Goal: Check status

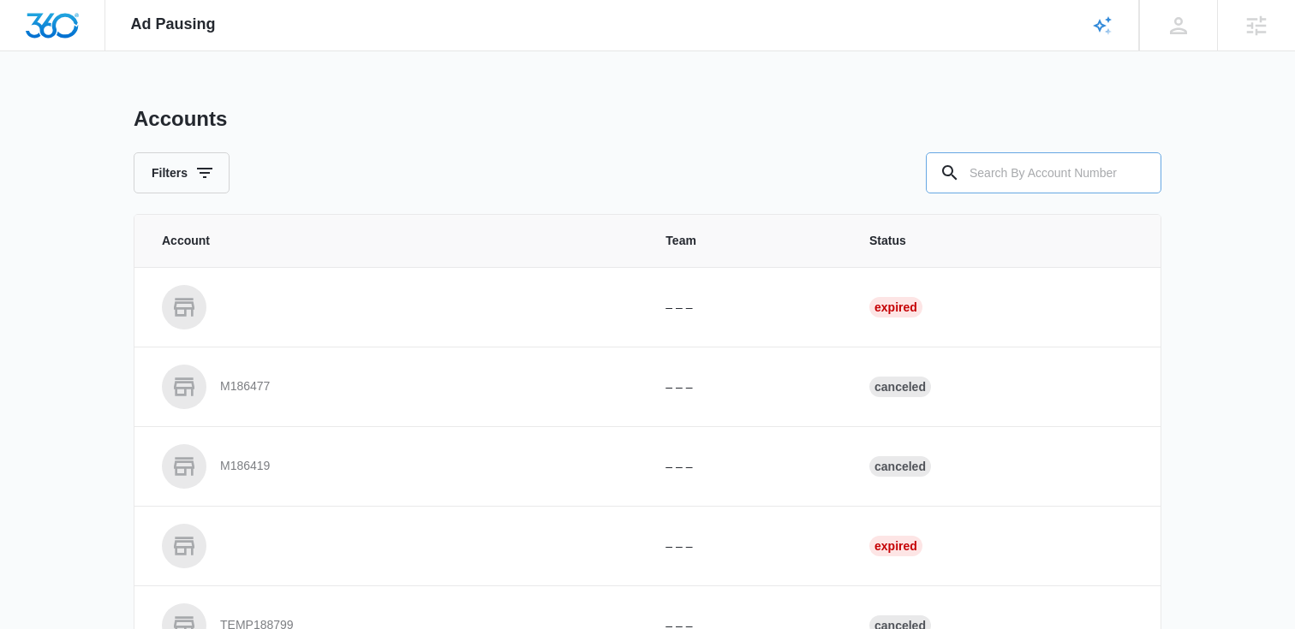
click at [1040, 184] on input "text" at bounding box center [1043, 172] width 235 height 41
paste input "M30708"
type input "M30708"
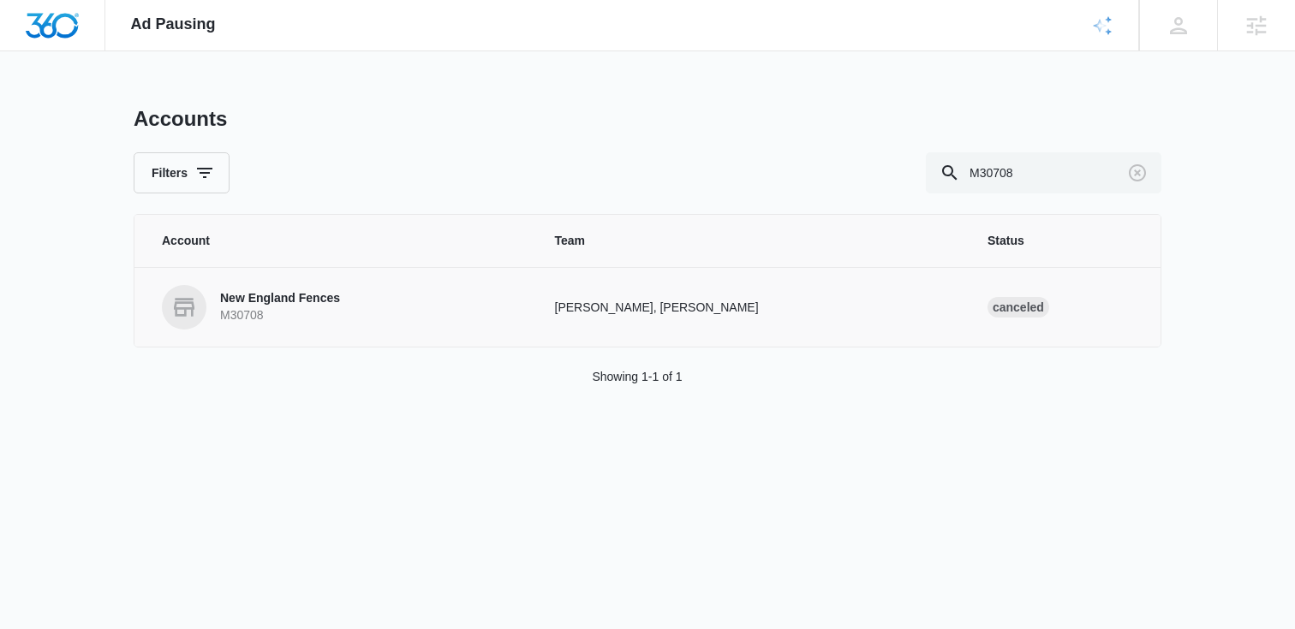
click at [293, 292] on p "New England Fences" at bounding box center [280, 298] width 120 height 17
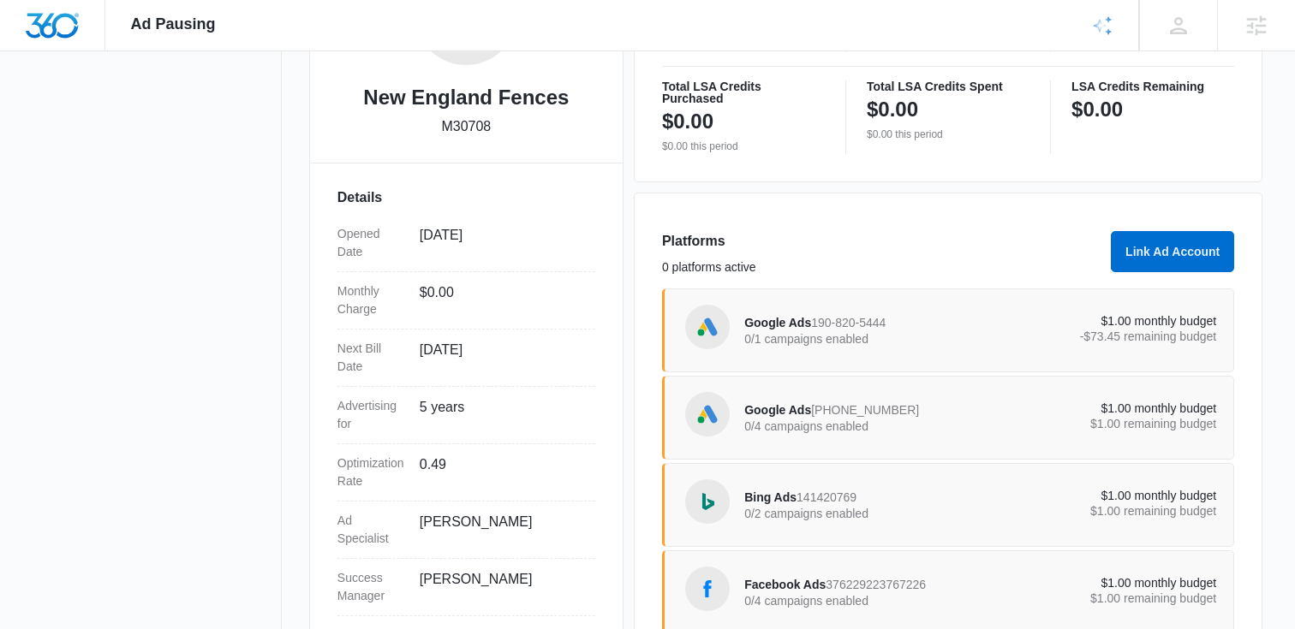
scroll to position [423, 0]
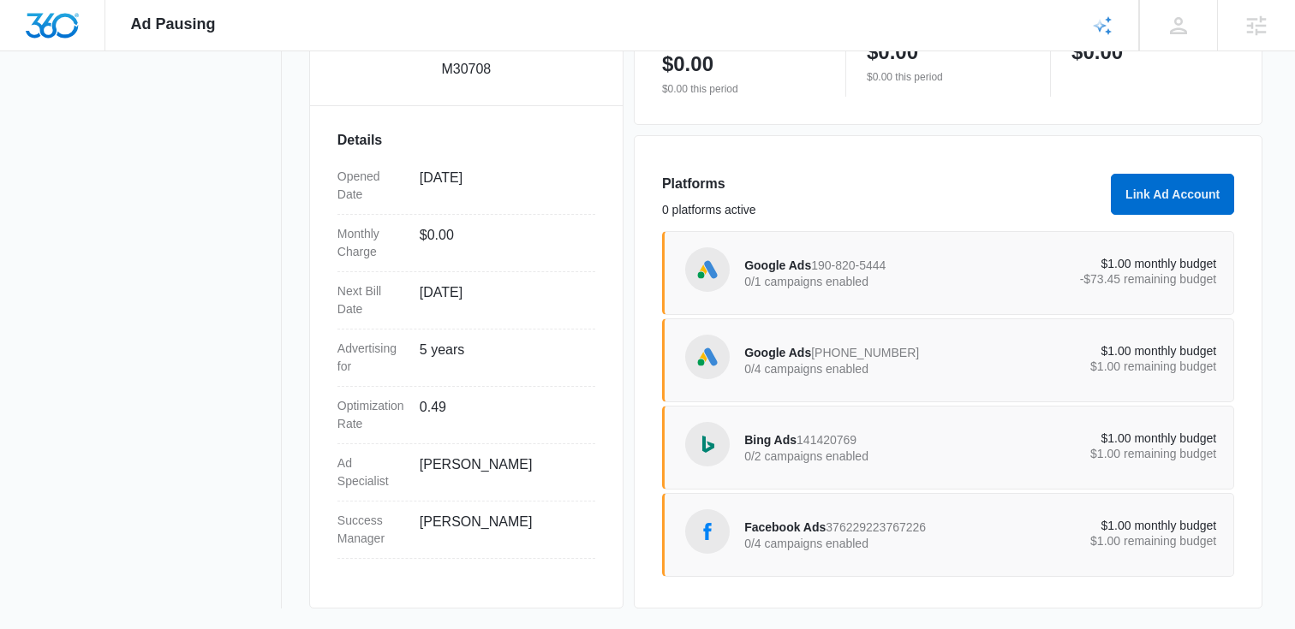
click at [963, 272] on div "Google Ads 190-820-5444 0/1 campaigns enabled" at bounding box center [862, 273] width 236 height 36
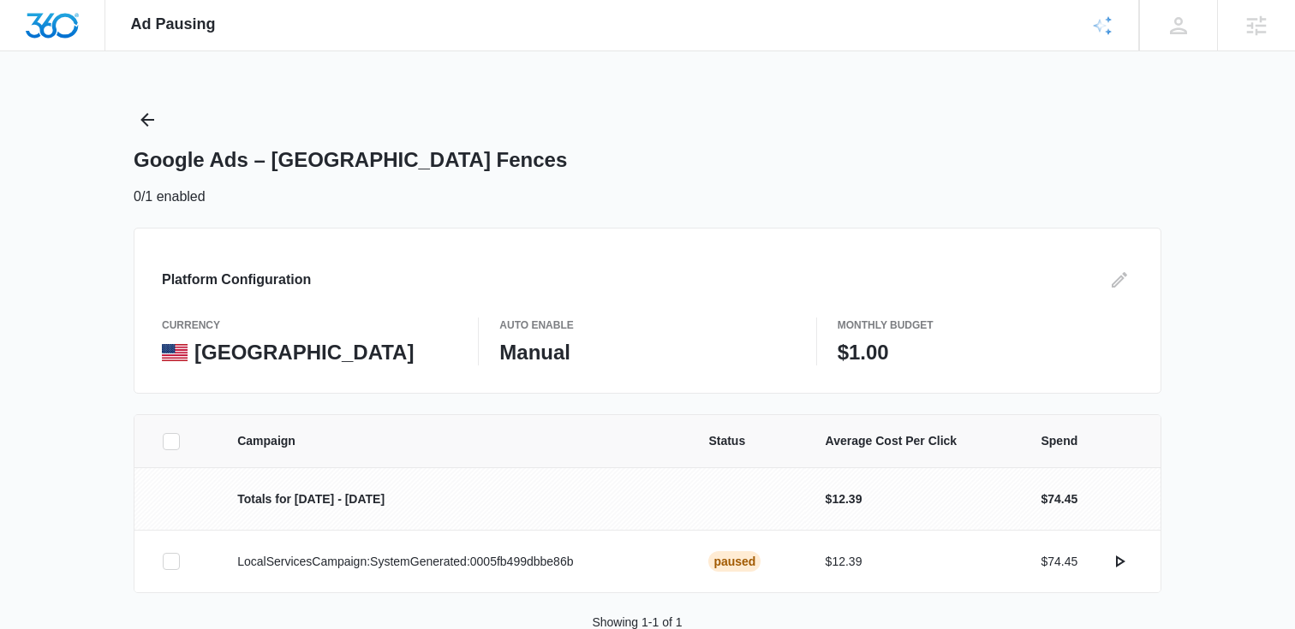
scroll to position [44, 0]
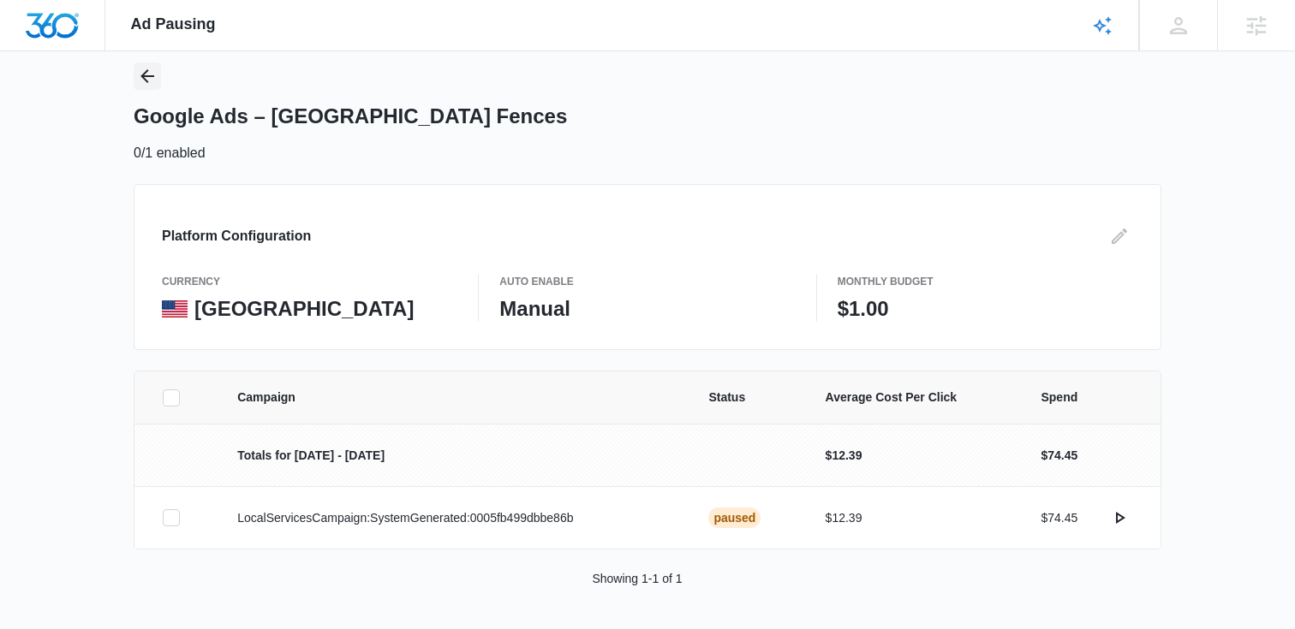
click at [140, 72] on icon "Back" at bounding box center [147, 76] width 21 height 21
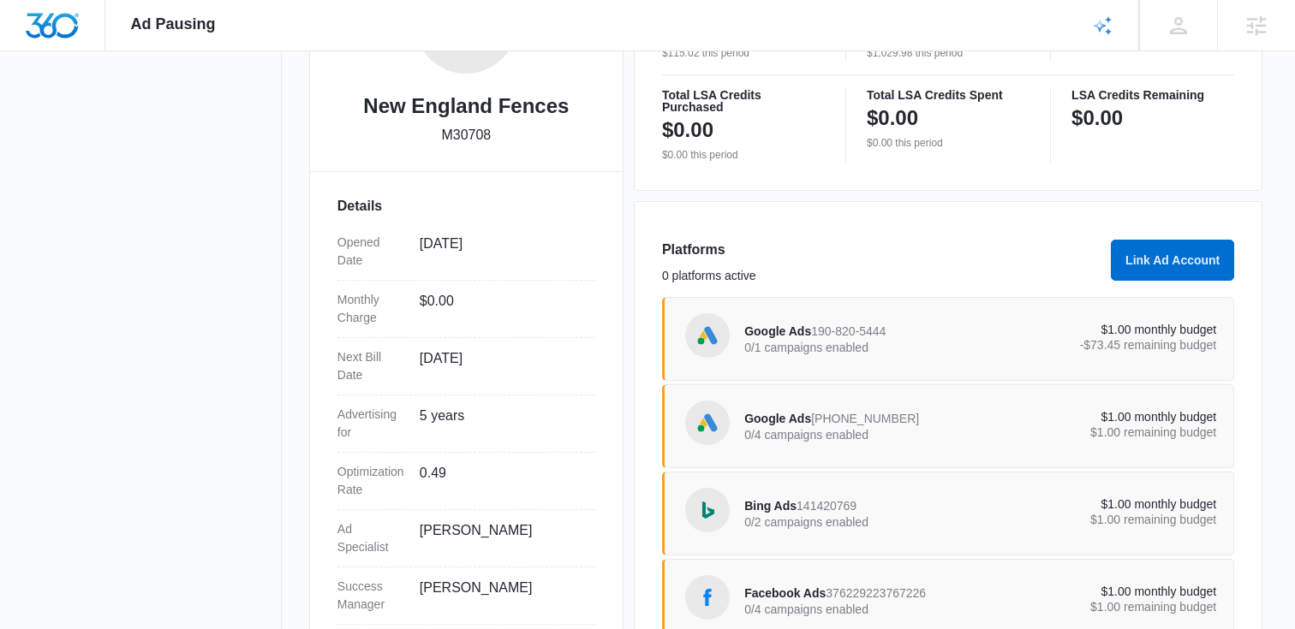
scroll to position [423, 0]
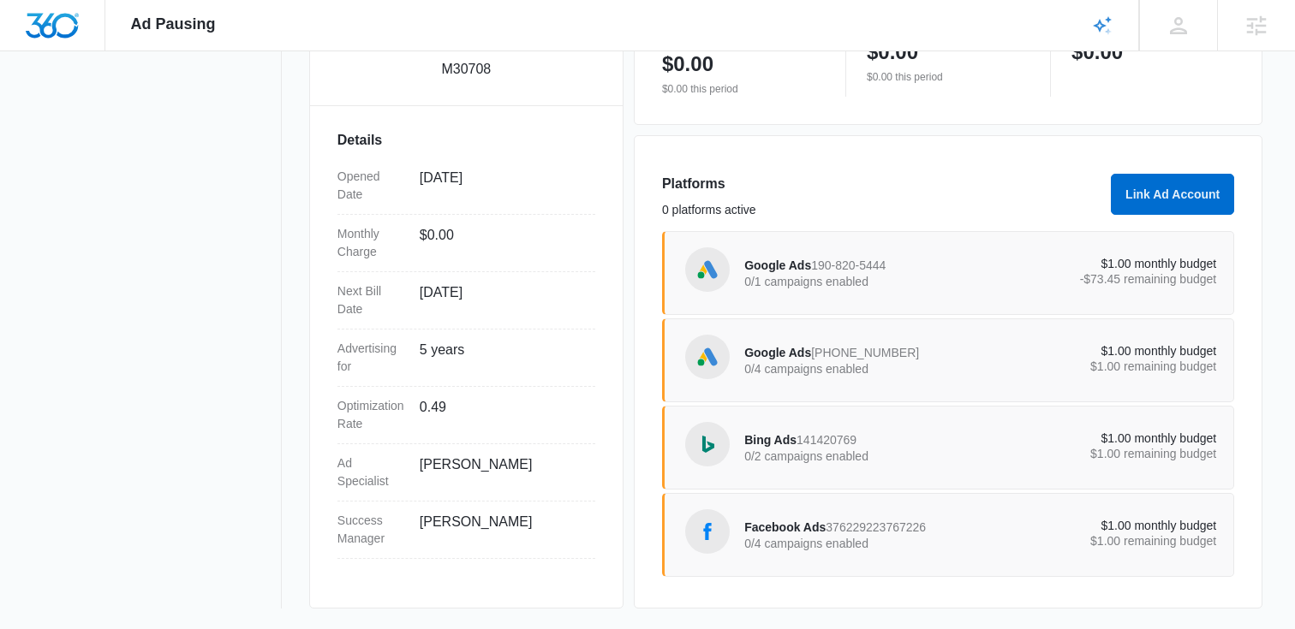
click at [808, 387] on div "Google Ads [PHONE_NUMBER] 0/4 campaigns enabled $1.00 monthly budget $1.00 rema…" at bounding box center [948, 361] width 572 height 84
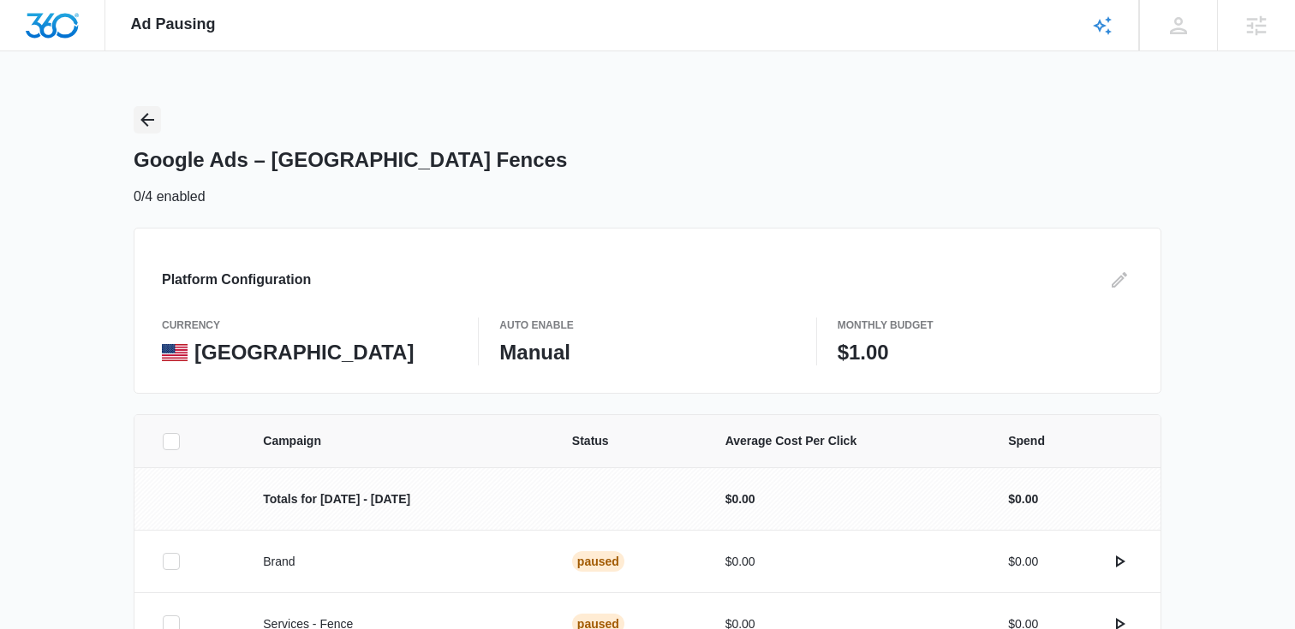
click at [148, 119] on icon "Back" at bounding box center [147, 120] width 14 height 14
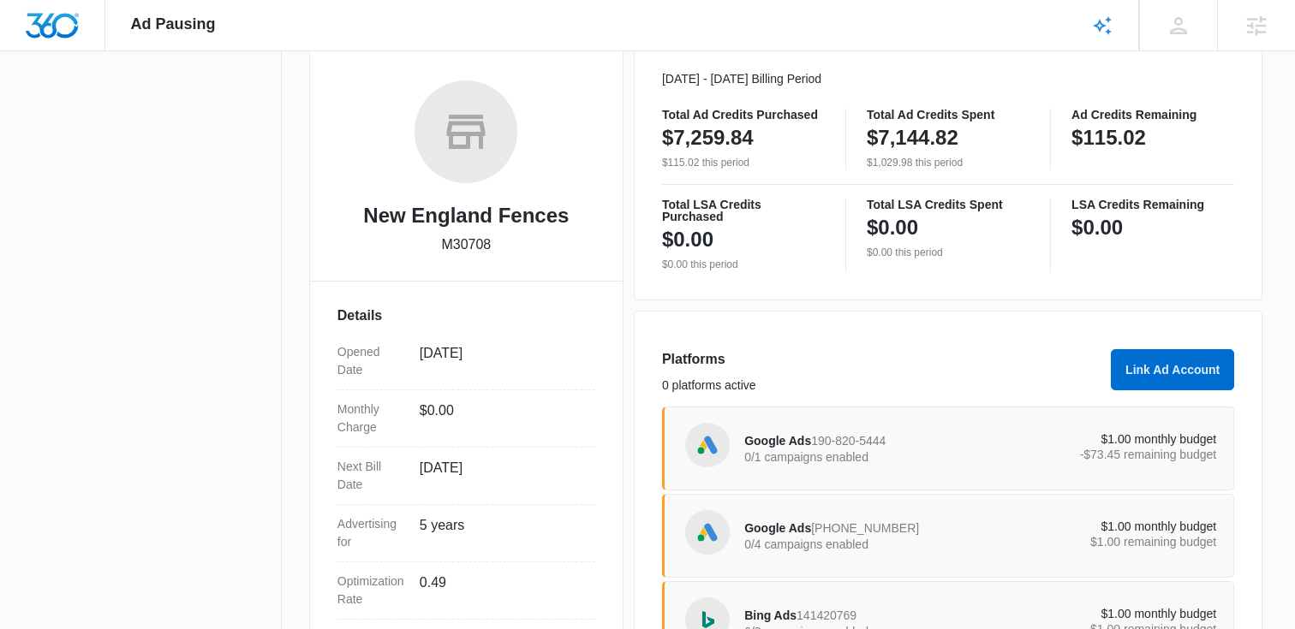
scroll to position [423, 0]
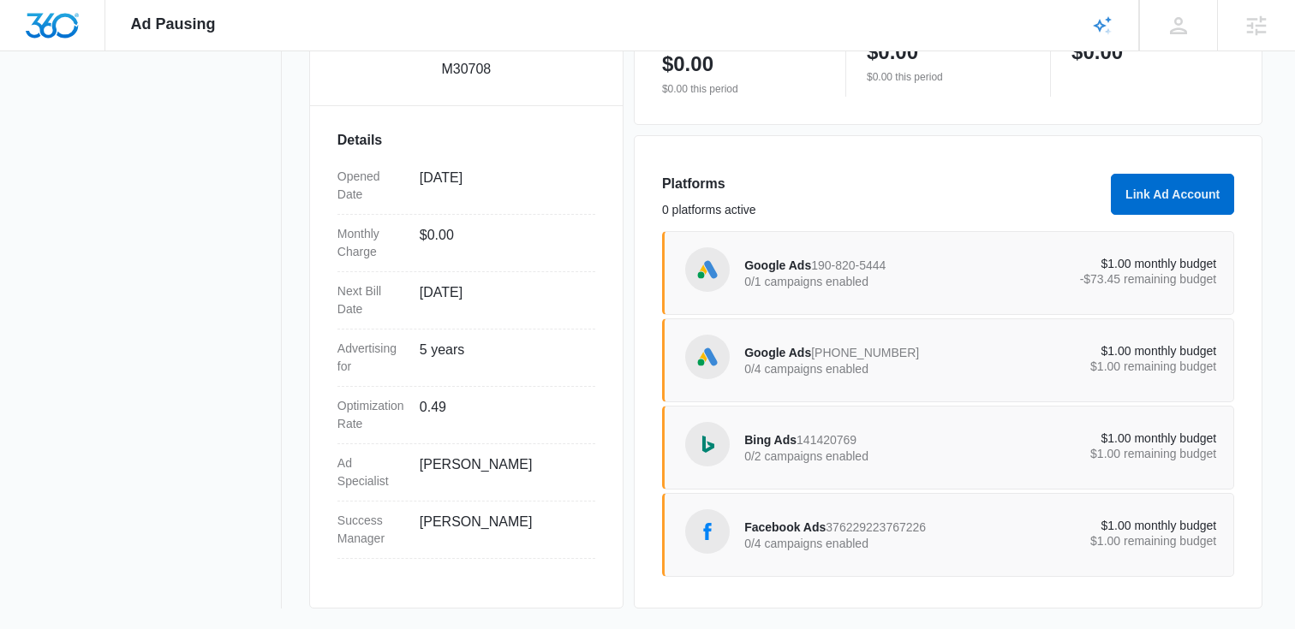
click at [822, 471] on div "Bing Ads 141420769 0/2 campaigns enabled $1.00 monthly budget $1.00 remaining b…" at bounding box center [980, 448] width 472 height 48
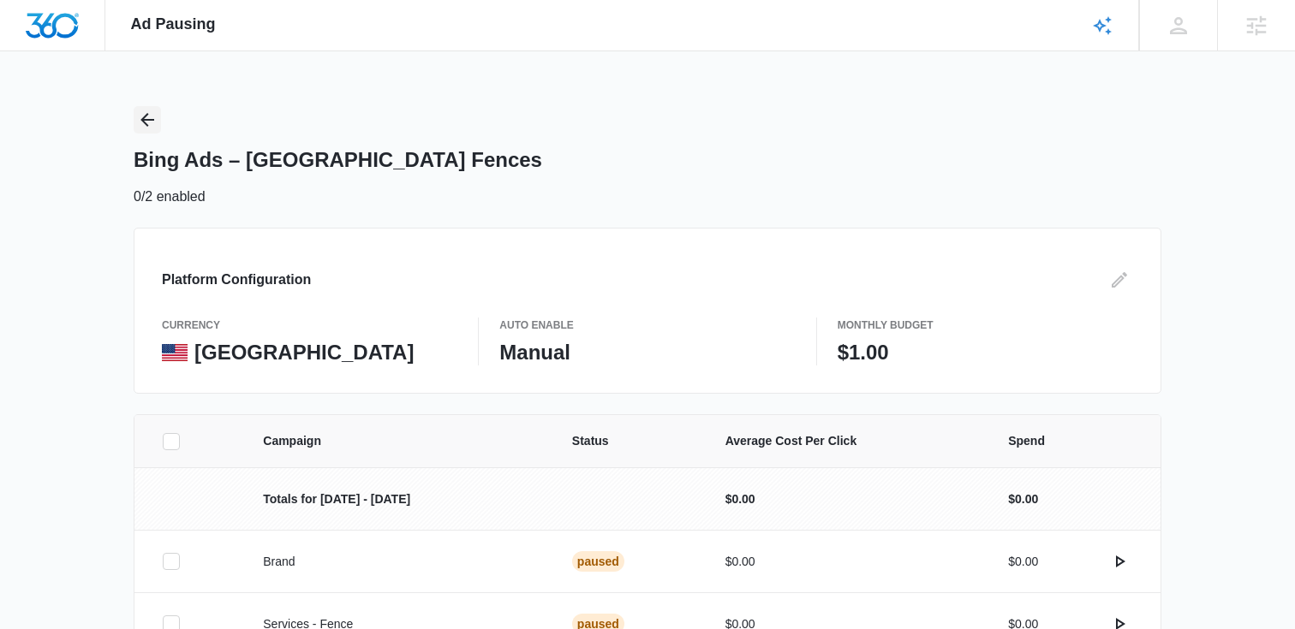
click at [147, 128] on icon "Back" at bounding box center [147, 120] width 21 height 21
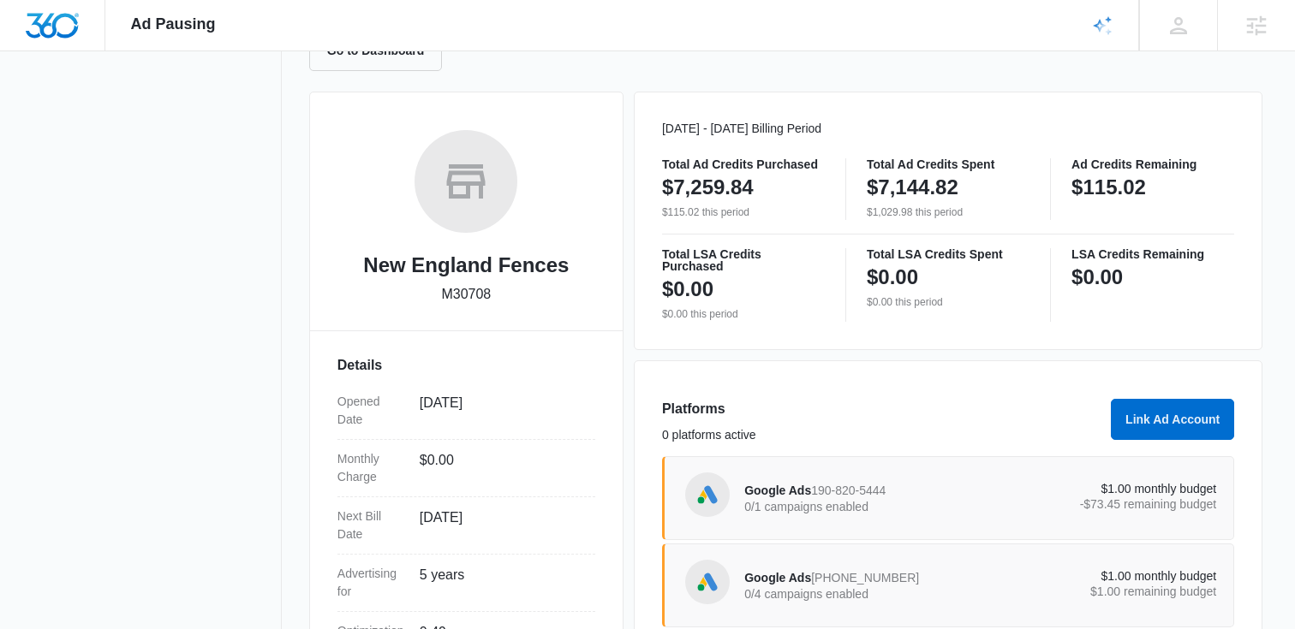
scroll to position [423, 0]
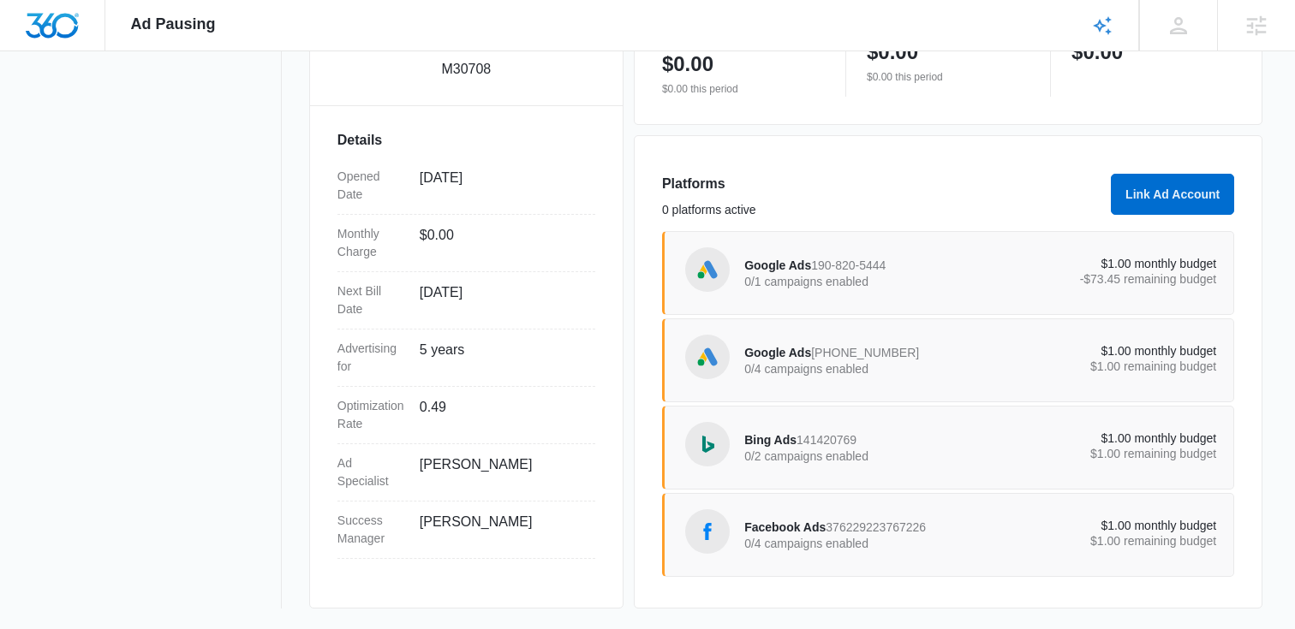
click at [784, 546] on p "0/4 campaigns enabled" at bounding box center [862, 544] width 236 height 12
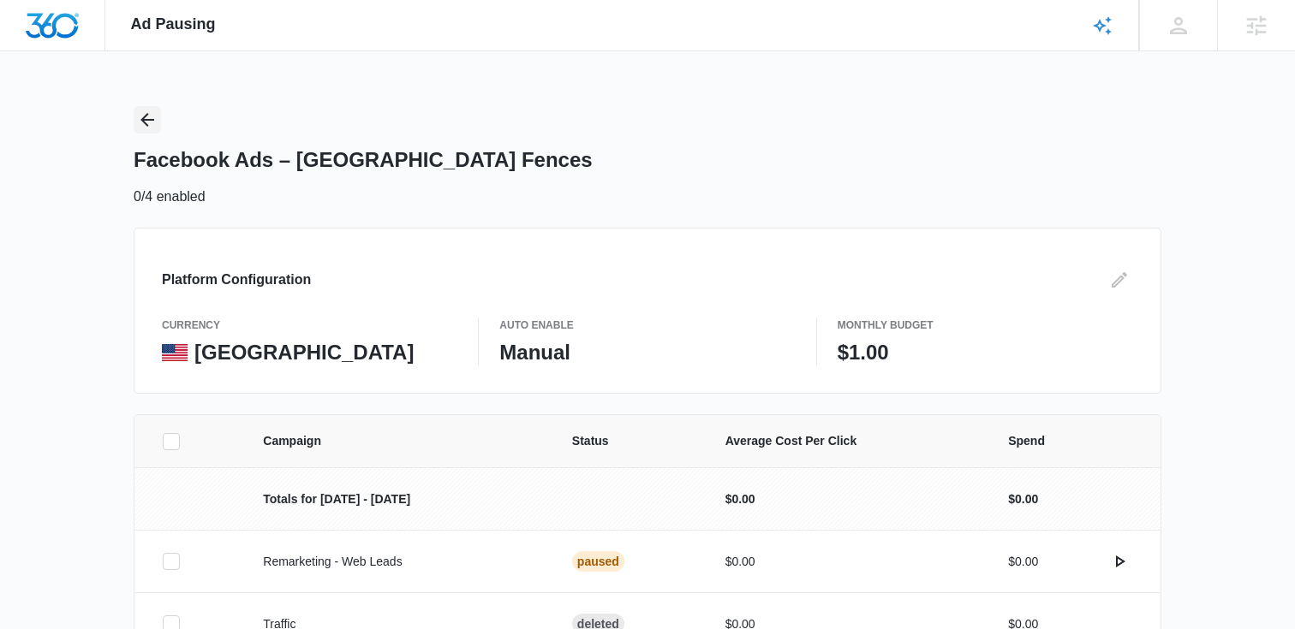
click at [152, 119] on icon "Back" at bounding box center [147, 120] width 14 height 14
